Goal: Information Seeking & Learning: Learn about a topic

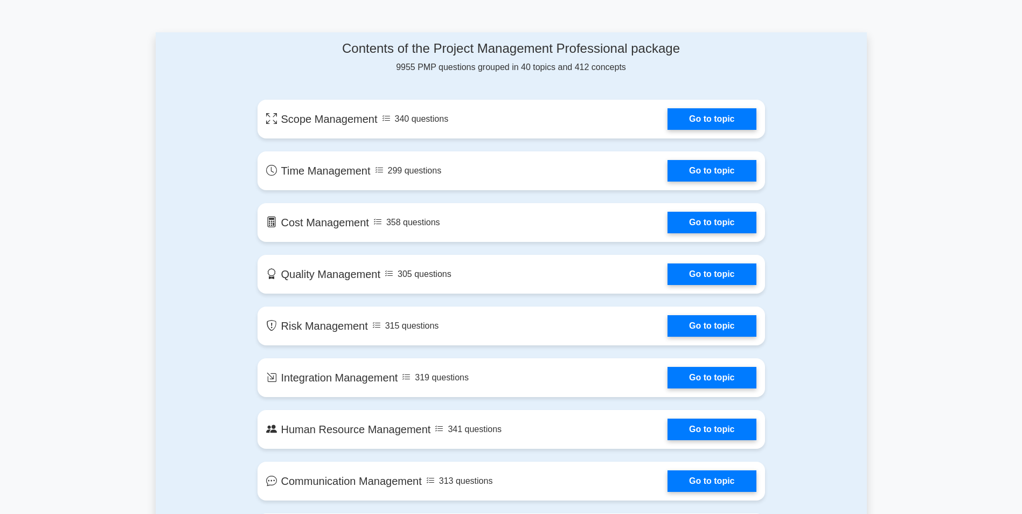
scroll to position [377, 0]
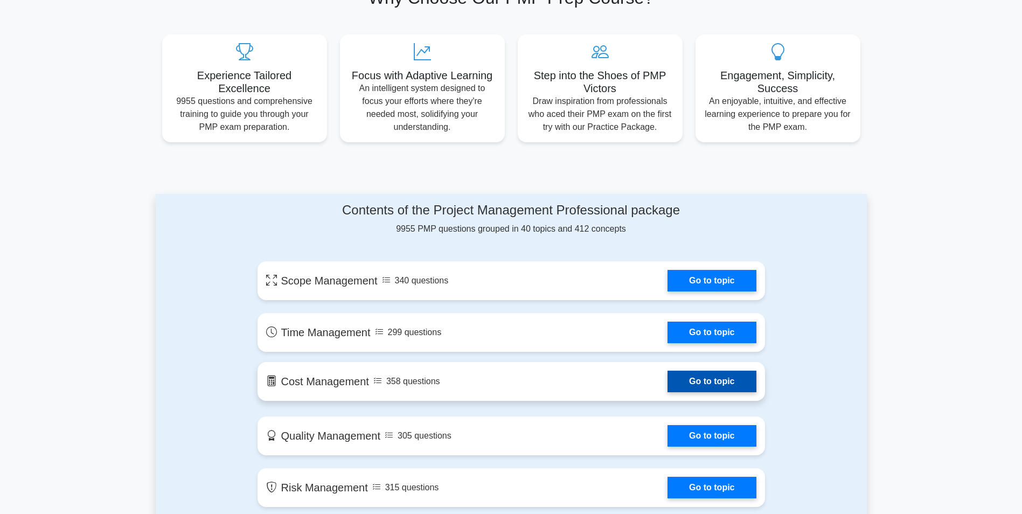
click at [701, 382] on link "Go to topic" at bounding box center [711, 382] width 88 height 22
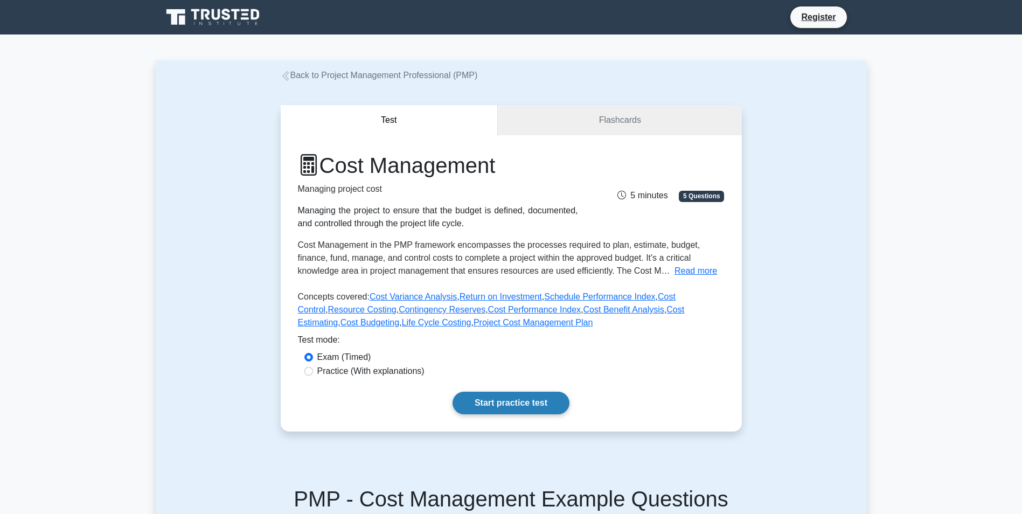
click at [488, 403] on link "Start practice test" at bounding box center [511, 403] width 117 height 23
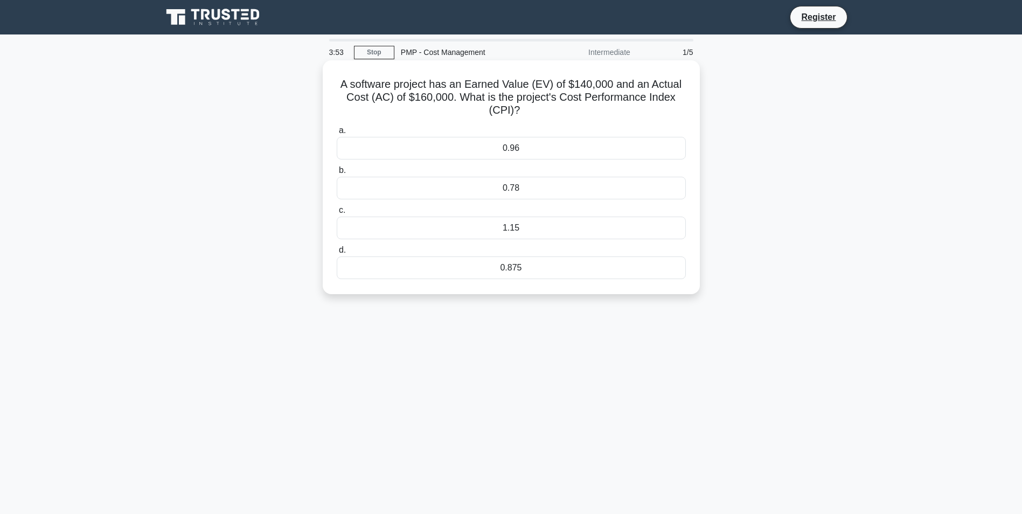
click at [487, 147] on div "0.96" at bounding box center [511, 148] width 349 height 23
click at [337, 134] on input "a. 0.96" at bounding box center [337, 130] width 0 height 7
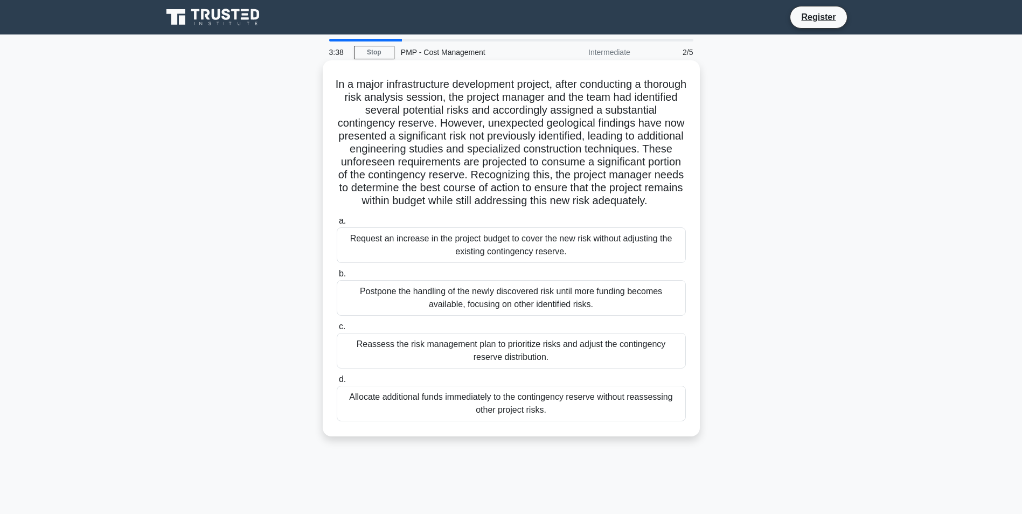
click at [515, 261] on div "Request an increase in the project budget to cover the new risk without adjusti…" at bounding box center [511, 245] width 349 height 36
click at [337, 225] on input "a. Request an increase in the project budget to cover the new risk without adju…" at bounding box center [337, 221] width 0 height 7
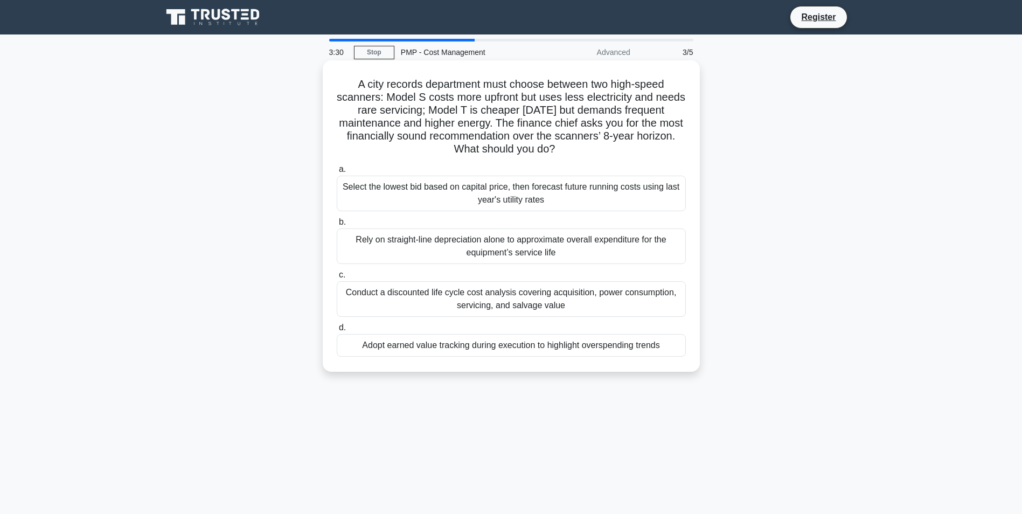
click at [513, 199] on div "Select the lowest bid based on capital price, then forecast future running cost…" at bounding box center [511, 194] width 349 height 36
click at [337, 173] on input "a. Select the lowest bid based on capital price, then forecast future running c…" at bounding box center [337, 169] width 0 height 7
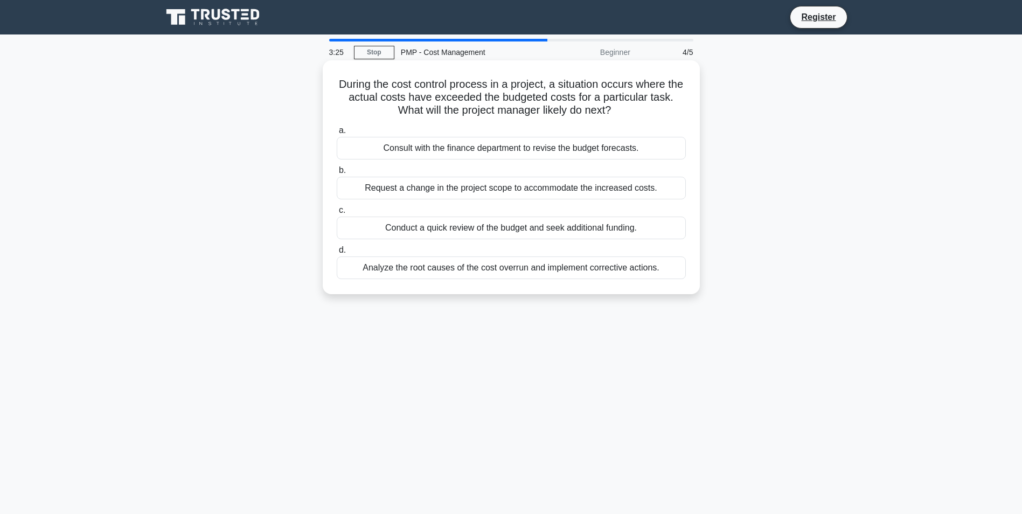
click at [510, 147] on div "Consult with the finance department to revise the budget forecasts." at bounding box center [511, 148] width 349 height 23
click at [337, 134] on input "a. Consult with the finance department to revise the budget forecasts." at bounding box center [337, 130] width 0 height 7
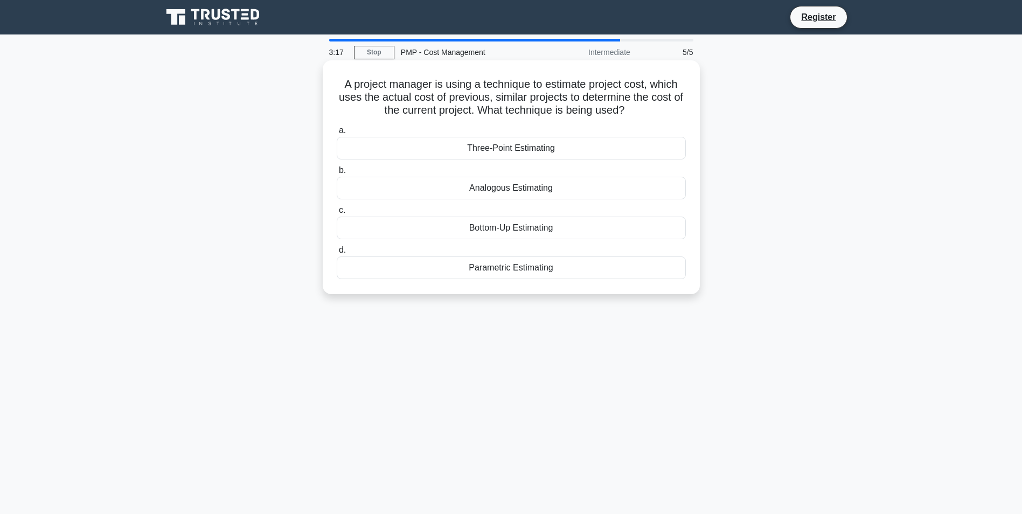
click at [503, 149] on div "Three-Point Estimating" at bounding box center [511, 148] width 349 height 23
click at [337, 134] on input "a. Three-Point Estimating" at bounding box center [337, 130] width 0 height 7
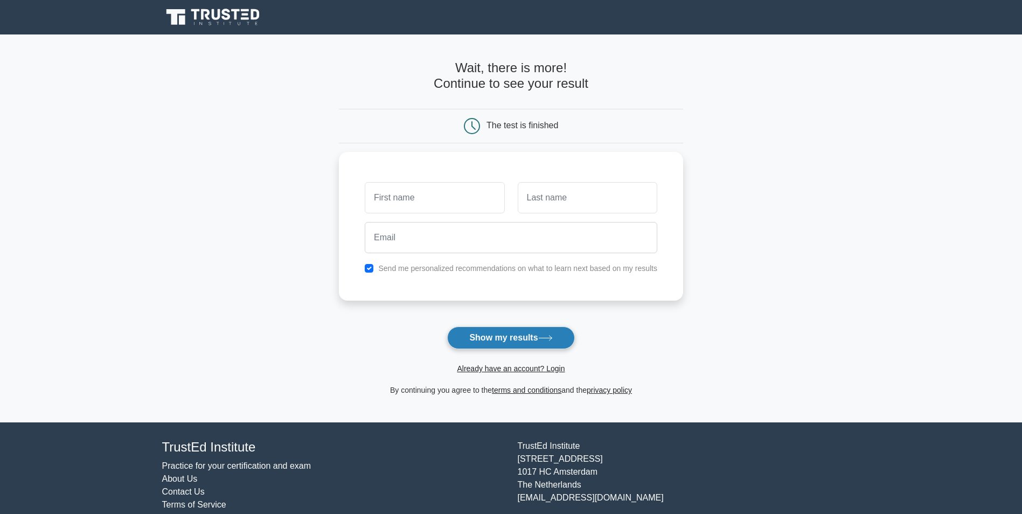
click at [485, 335] on button "Show my results" at bounding box center [510, 337] width 127 height 23
